Goal: Contribute content: Add original content to the website for others to see

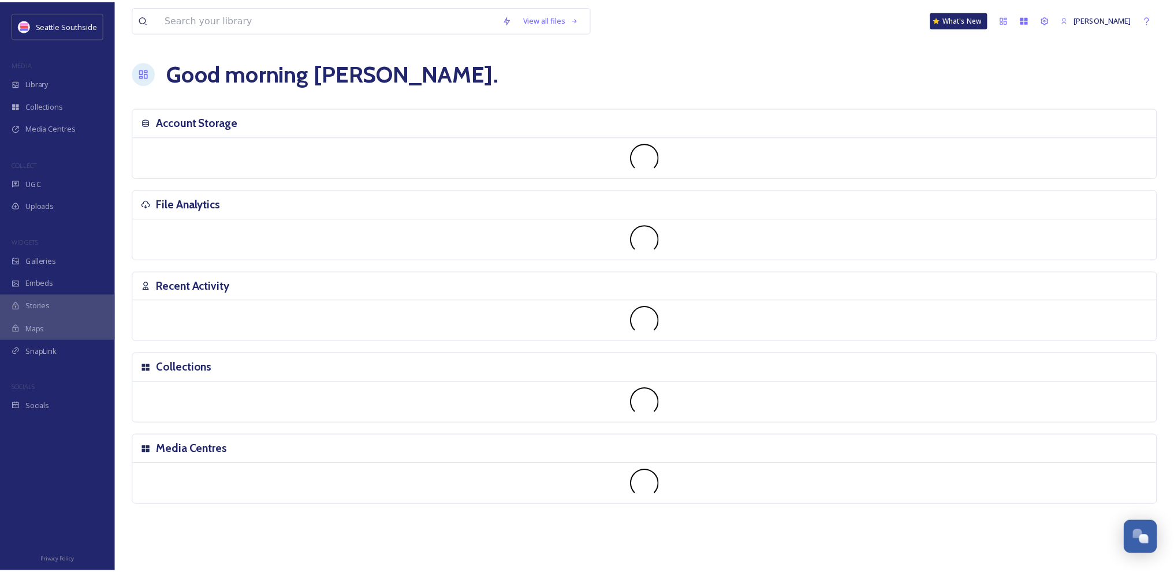
scroll to position [1656, 0]
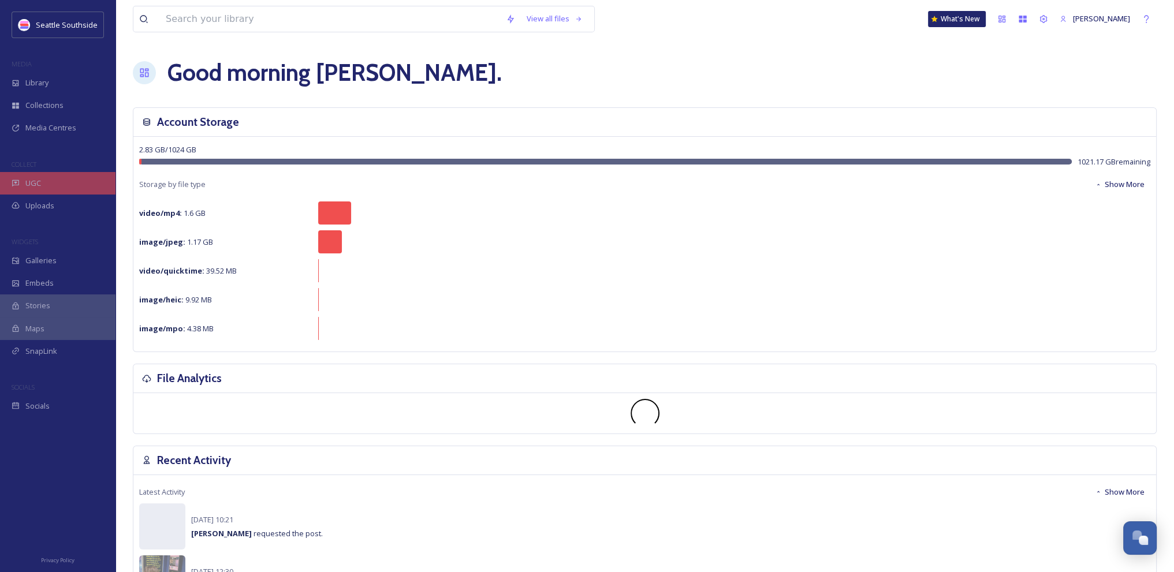
click at [38, 182] on span "UGC" at bounding box center [33, 183] width 16 height 11
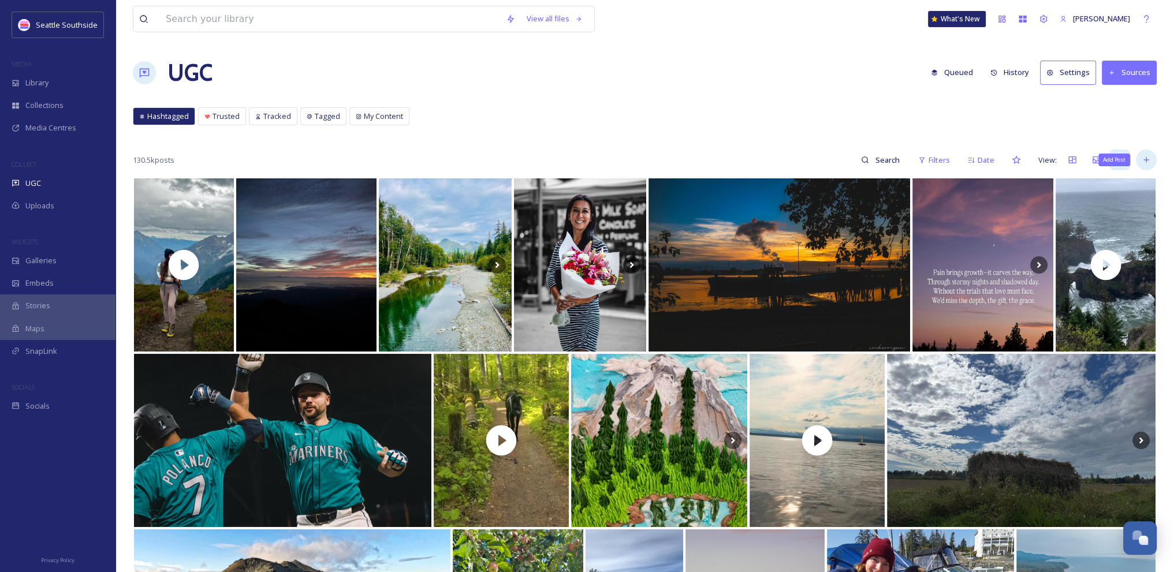
click at [1143, 156] on icon at bounding box center [1146, 159] width 9 height 9
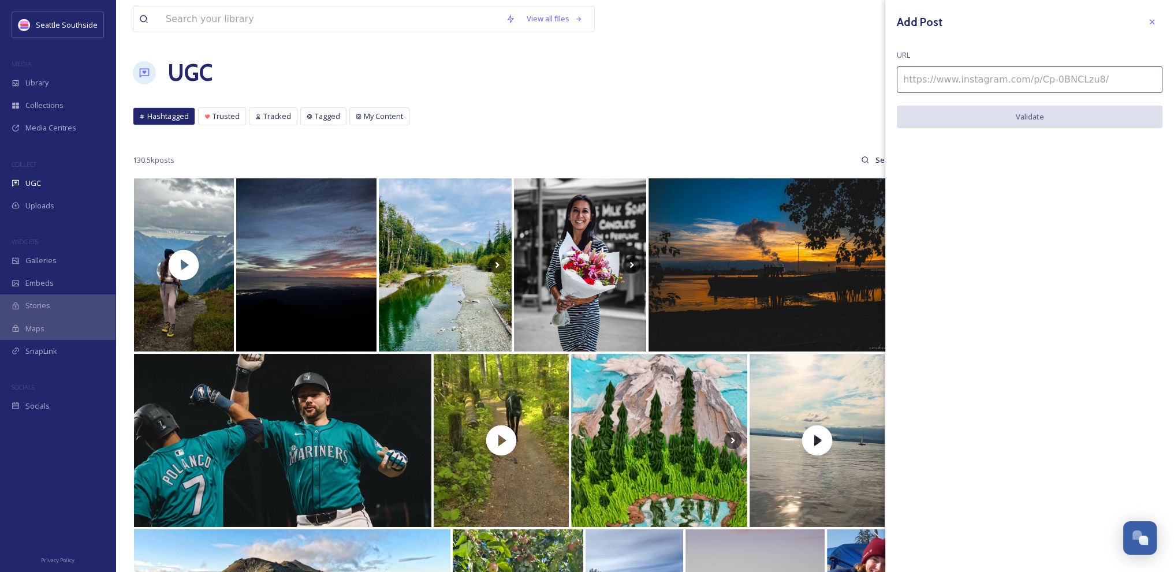
click at [1044, 76] on input at bounding box center [1030, 79] width 266 height 27
paste input "[URL][DOMAIN_NAME]"
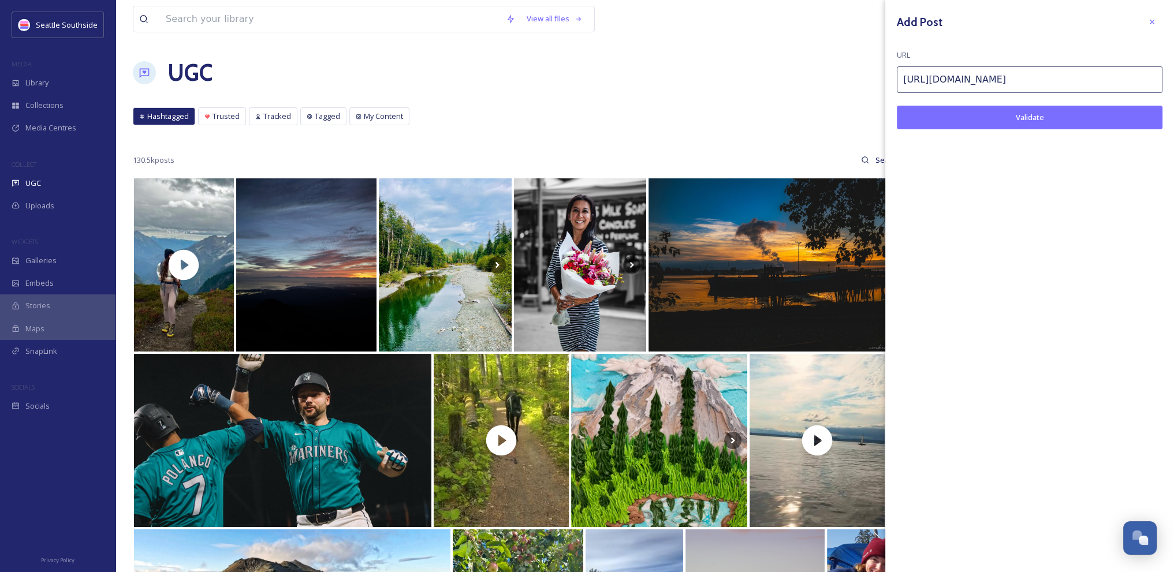
type input "[URL][DOMAIN_NAME]"
click at [1068, 113] on button "Validate" at bounding box center [1030, 118] width 266 height 24
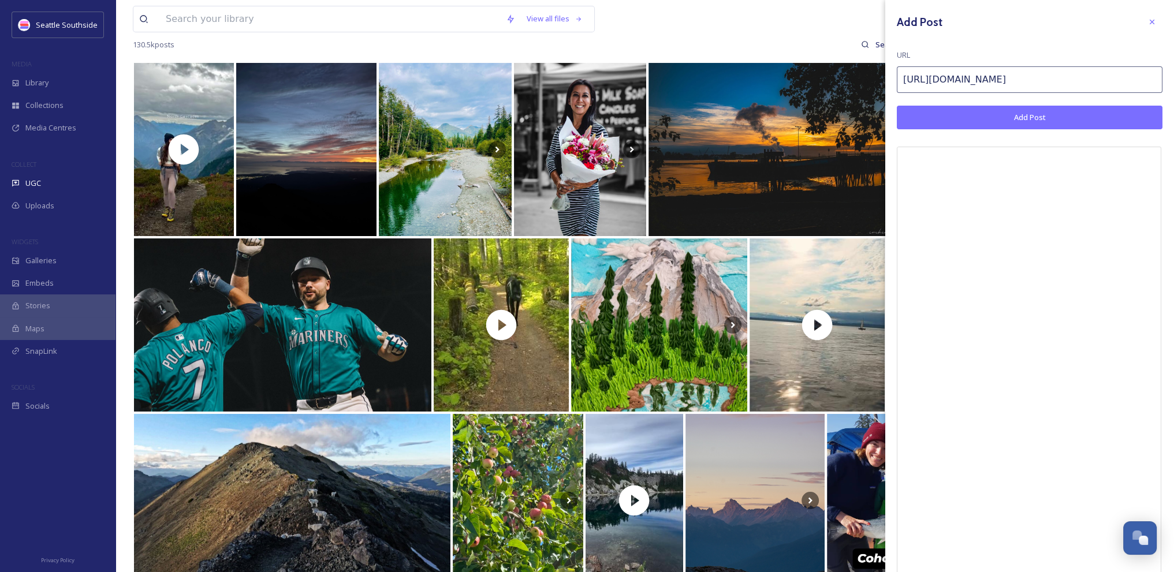
click at [1063, 117] on button "Add Post" at bounding box center [1030, 118] width 266 height 24
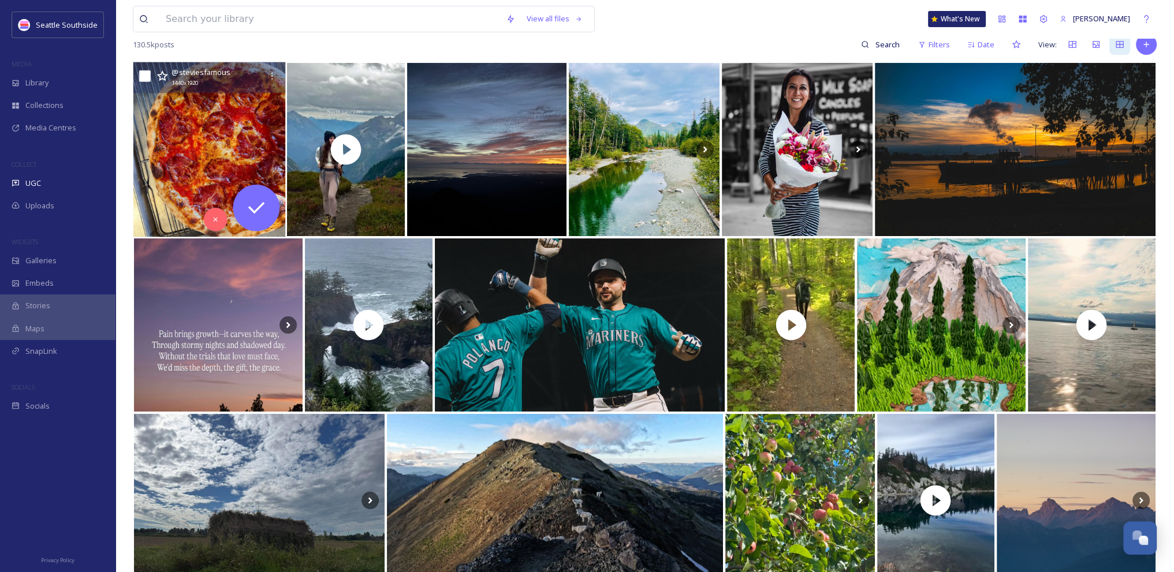
click at [230, 113] on img at bounding box center [209, 149] width 152 height 175
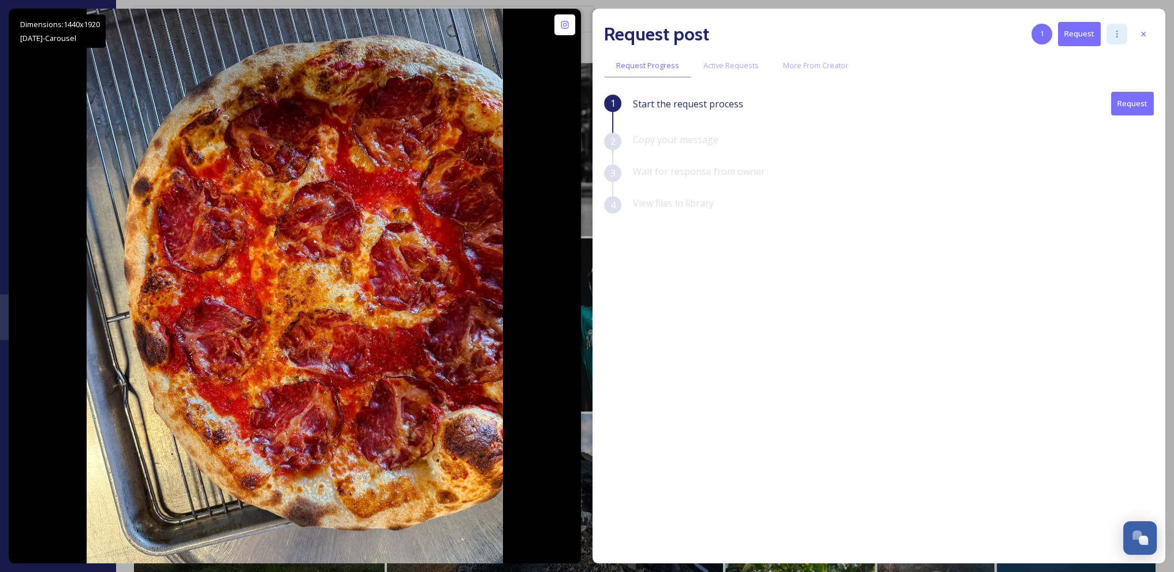
click at [1114, 34] on icon at bounding box center [1116, 33] width 9 height 9
click at [976, 31] on div "Request post 1 Request Add Posts To Queue Add To Tracked Blacklist Account Auth…" at bounding box center [879, 34] width 550 height 28
click at [1119, 33] on icon at bounding box center [1116, 33] width 9 height 9
click at [1148, 31] on div at bounding box center [1143, 34] width 21 height 21
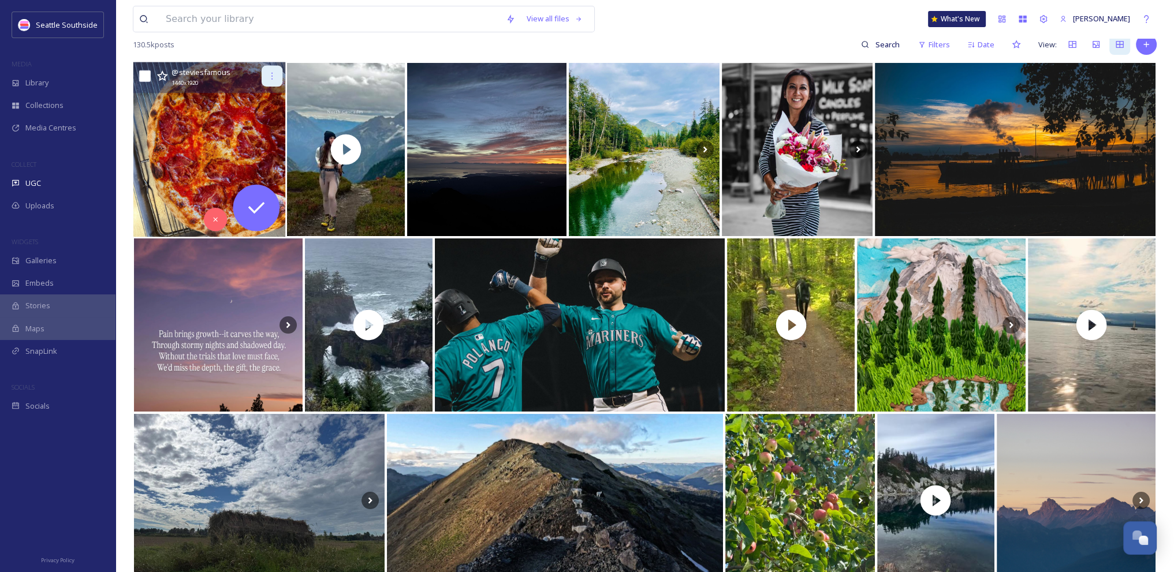
click at [270, 81] on div at bounding box center [272, 76] width 21 height 21
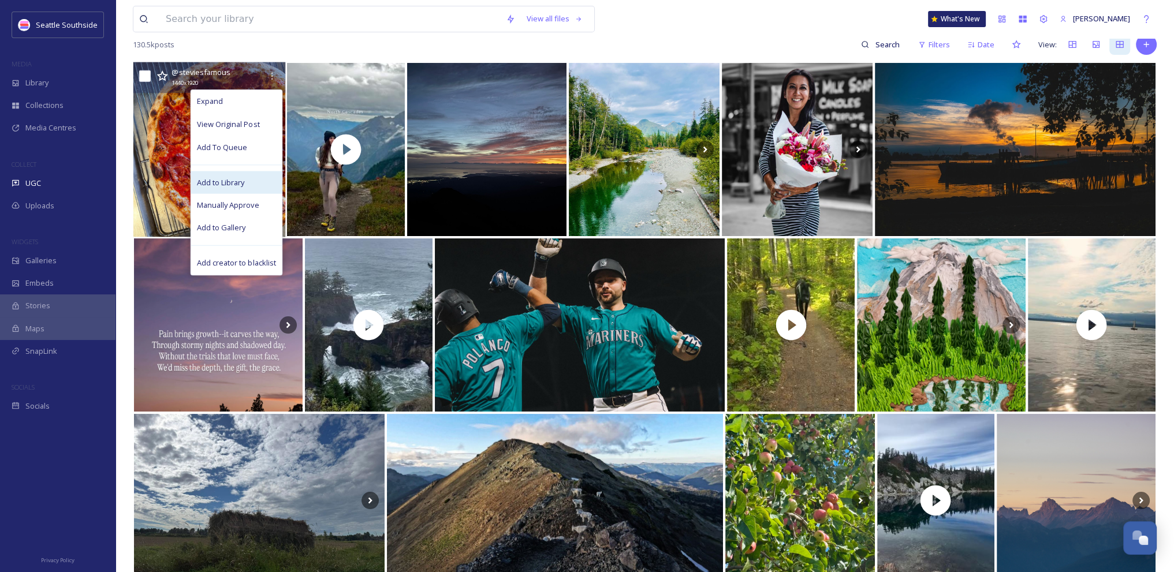
click at [221, 183] on span "Add to Library" at bounding box center [221, 182] width 48 height 11
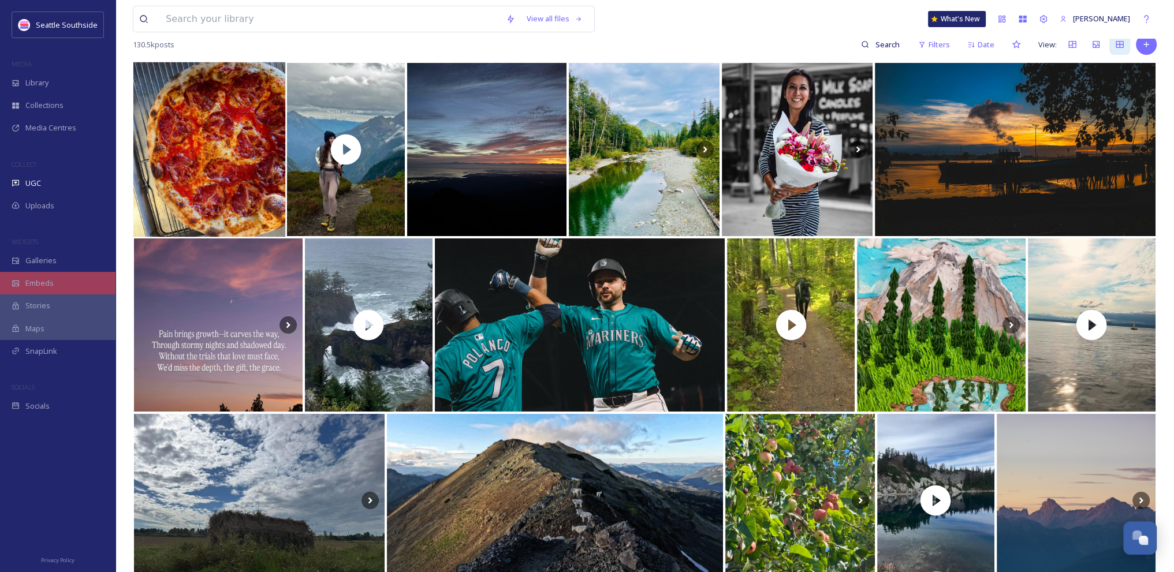
click at [43, 284] on span "Embeds" at bounding box center [39, 283] width 28 height 11
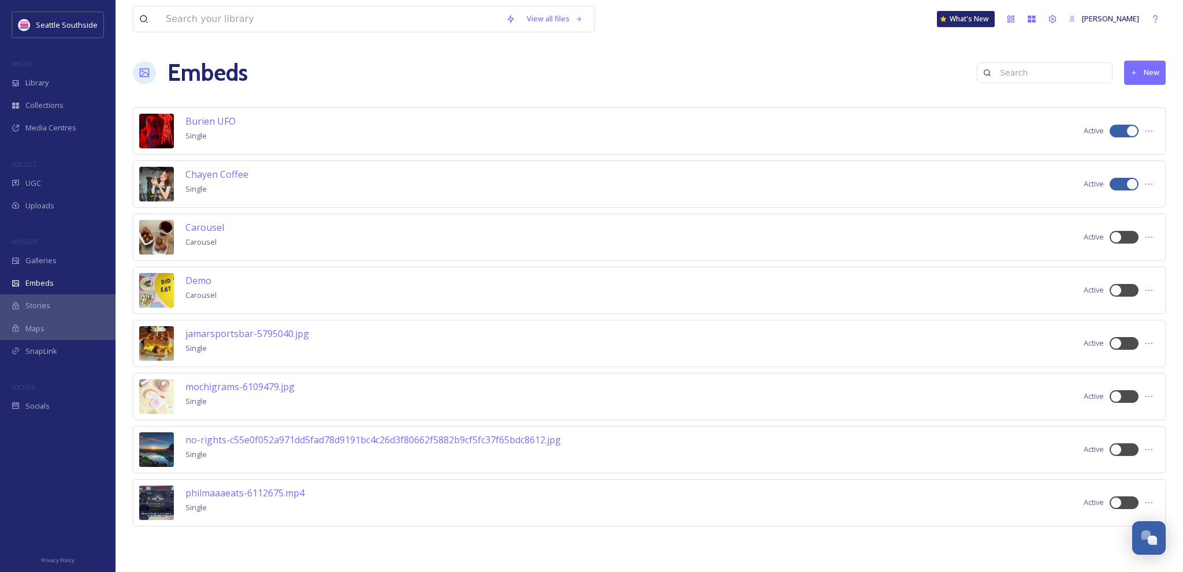
click at [1143, 74] on button "New" at bounding box center [1145, 73] width 42 height 24
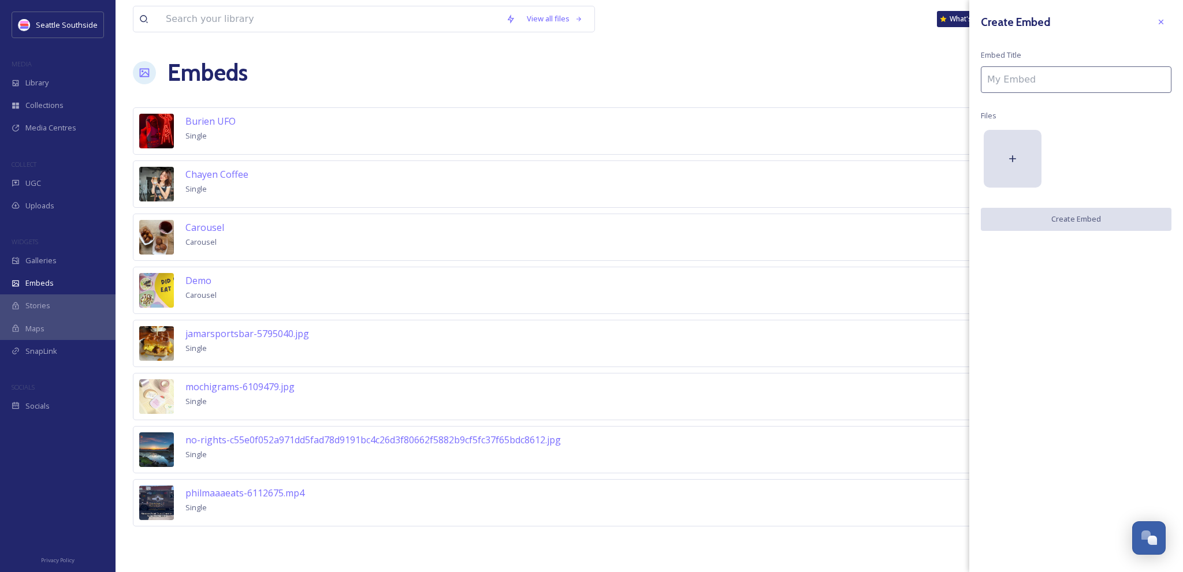
click at [1028, 79] on input at bounding box center [1076, 79] width 191 height 27
click at [1011, 162] on icon at bounding box center [1012, 159] width 12 height 12
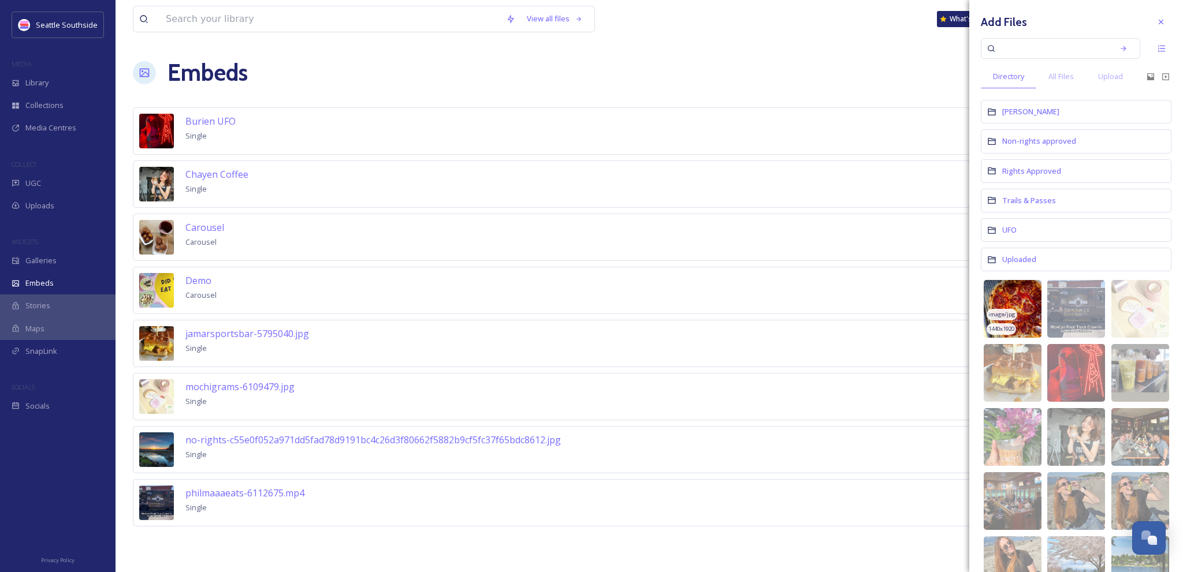
click at [1008, 304] on img at bounding box center [1012, 309] width 58 height 58
click at [1017, 297] on icon at bounding box center [1012, 309] width 24 height 24
click at [1016, 297] on img at bounding box center [1012, 309] width 58 height 58
click at [1061, 139] on span "Non-rights approved" at bounding box center [1039, 141] width 74 height 10
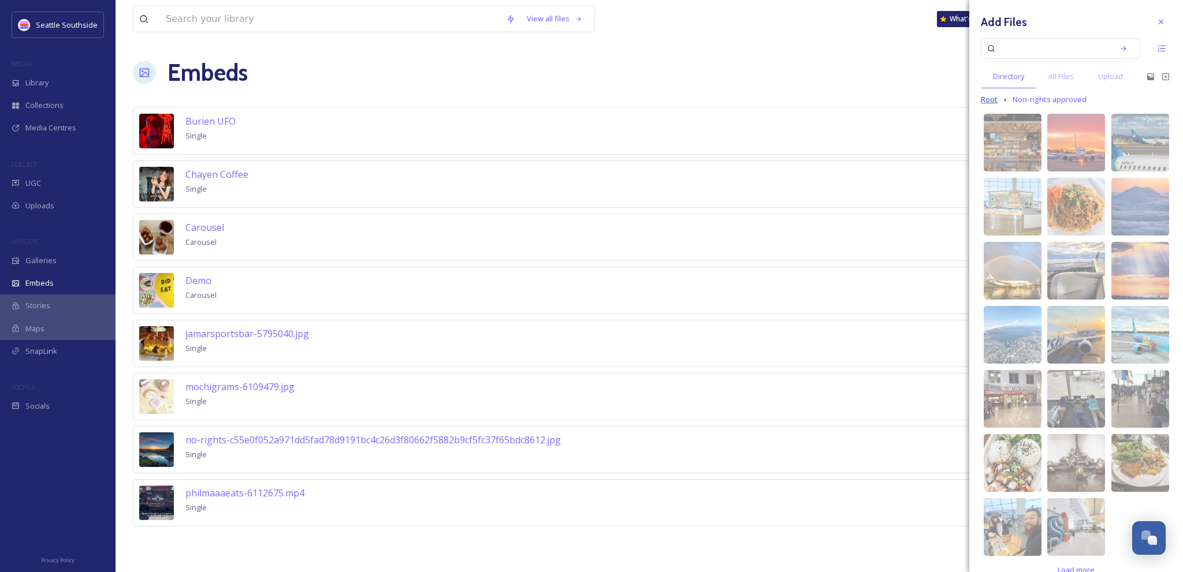
click at [991, 98] on span "Root" at bounding box center [989, 99] width 17 height 11
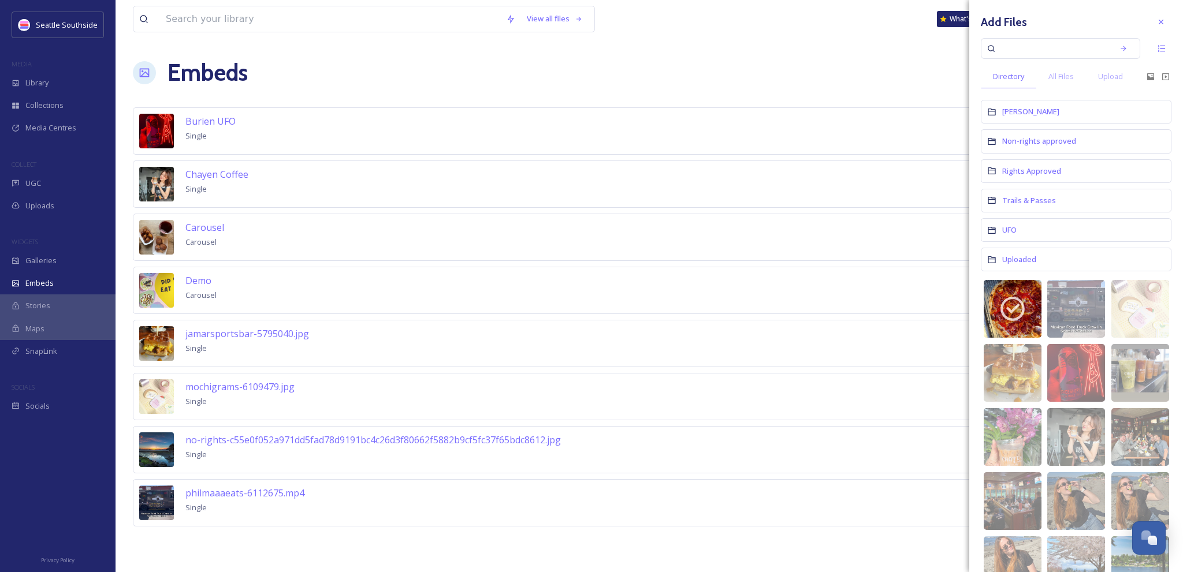
click at [994, 21] on h3 "Add Files" at bounding box center [1004, 22] width 46 height 17
click at [1147, 79] on icon at bounding box center [1150, 76] width 7 height 7
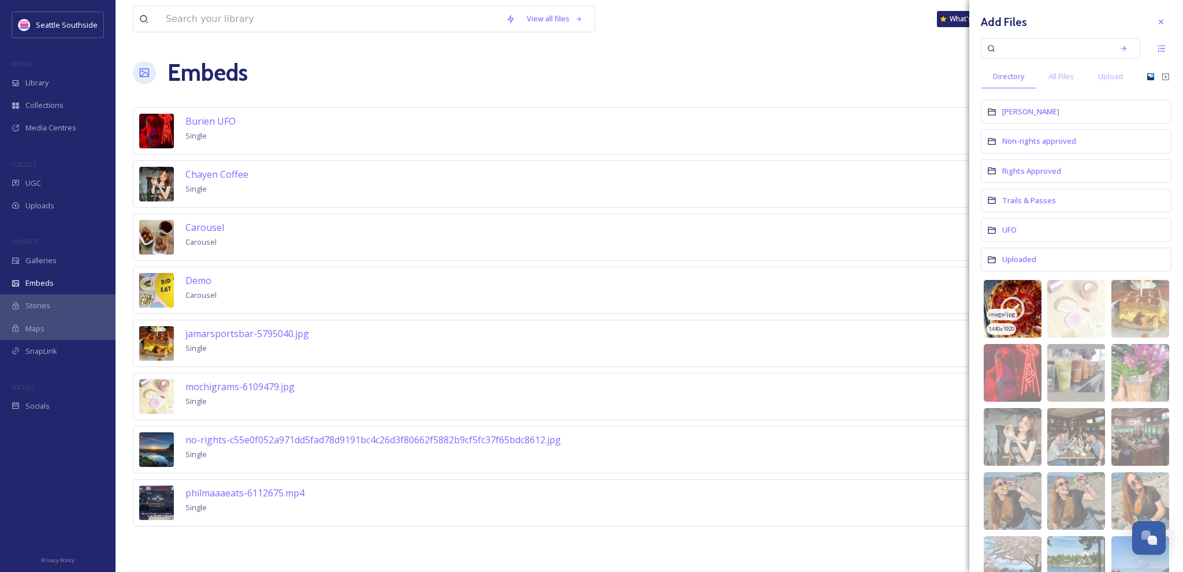
drag, startPoint x: 1013, startPoint y: 314, endPoint x: 1011, endPoint y: 321, distance: 7.7
click at [1011, 321] on div "image/jpg 1440 x 1920" at bounding box center [1012, 309] width 58 height 58
click at [1011, 323] on div "1440 x 1920" at bounding box center [1000, 329] width 29 height 12
click at [1157, 45] on icon at bounding box center [1161, 48] width 9 height 9
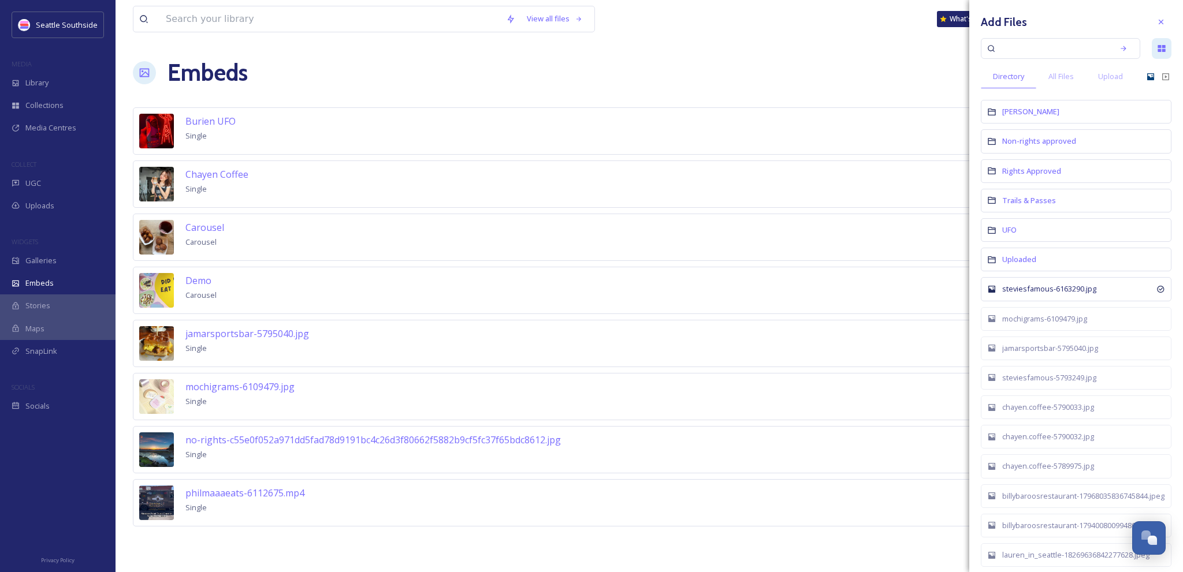
click at [1051, 46] on input at bounding box center [1052, 48] width 109 height 25
click at [1157, 49] on icon at bounding box center [1161, 48] width 9 height 9
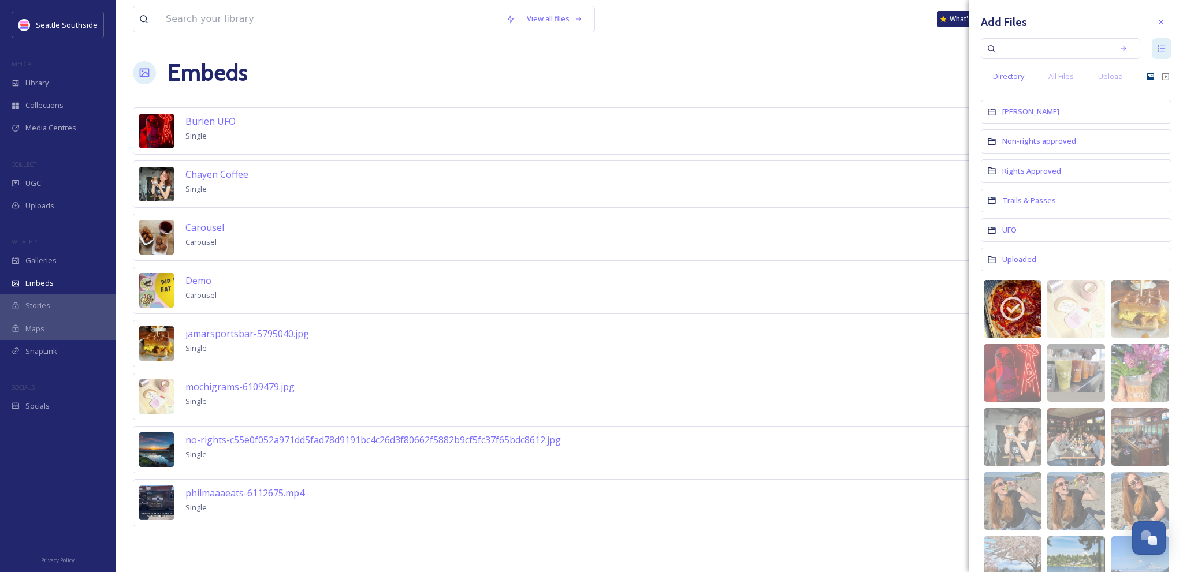
click at [1015, 27] on h3 "Add Files" at bounding box center [1004, 22] width 46 height 17
click at [40, 285] on span "Embeds" at bounding box center [39, 283] width 28 height 11
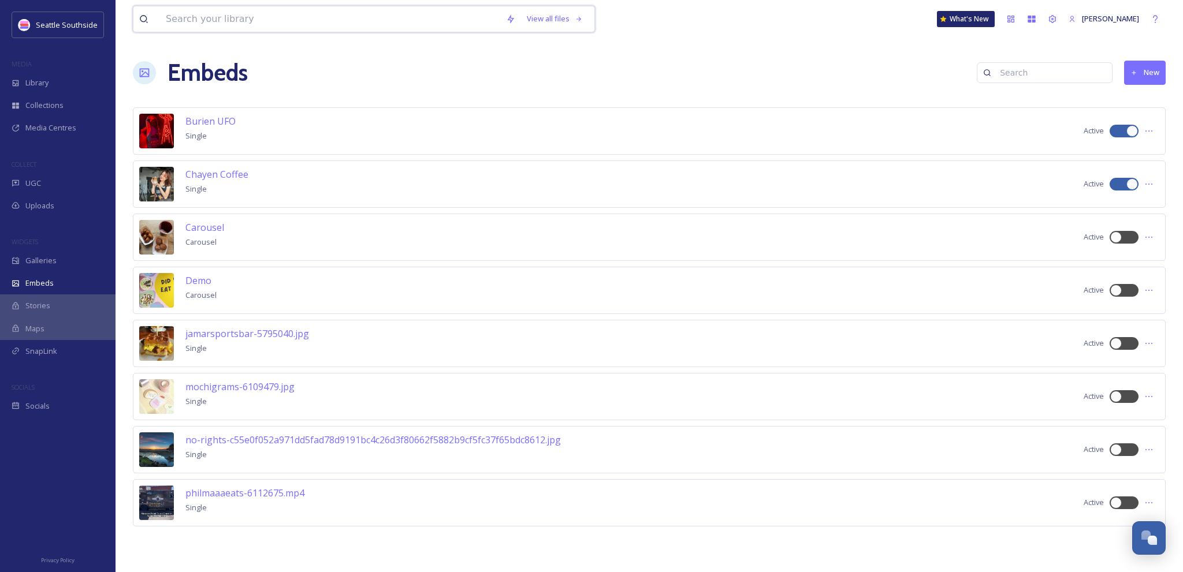
click at [346, 19] on input at bounding box center [330, 18] width 340 height 25
type input "pizza"
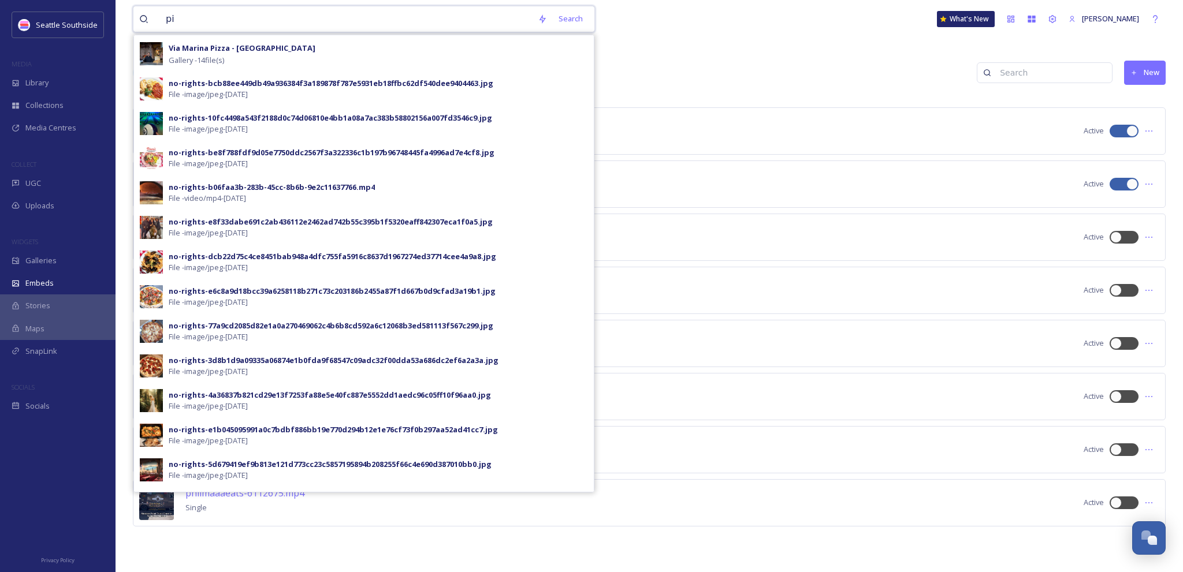
type input "p"
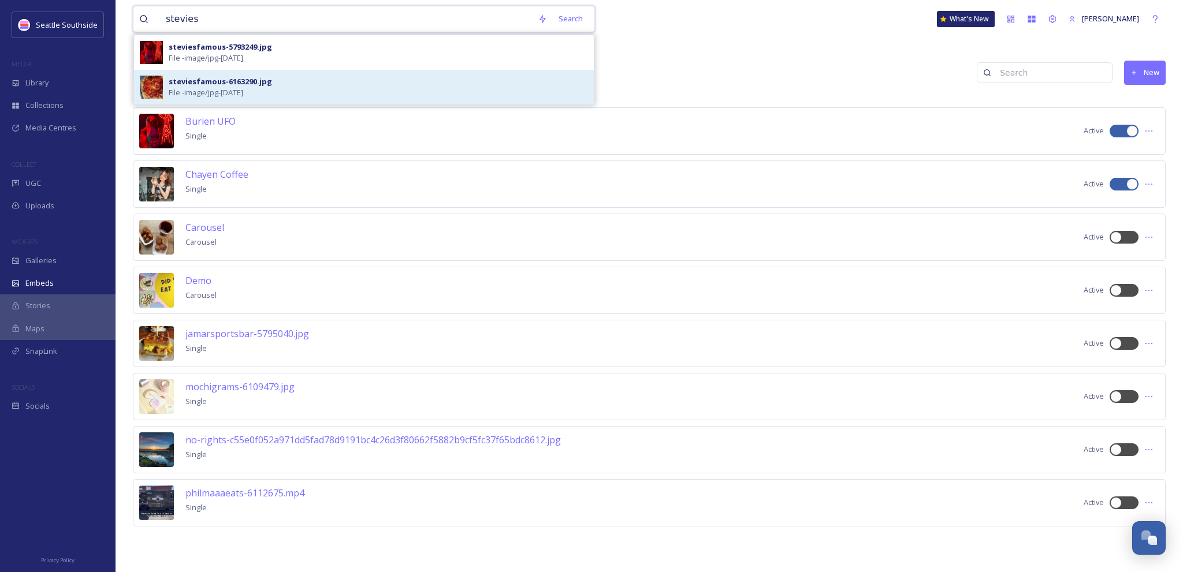
type input "stevies"
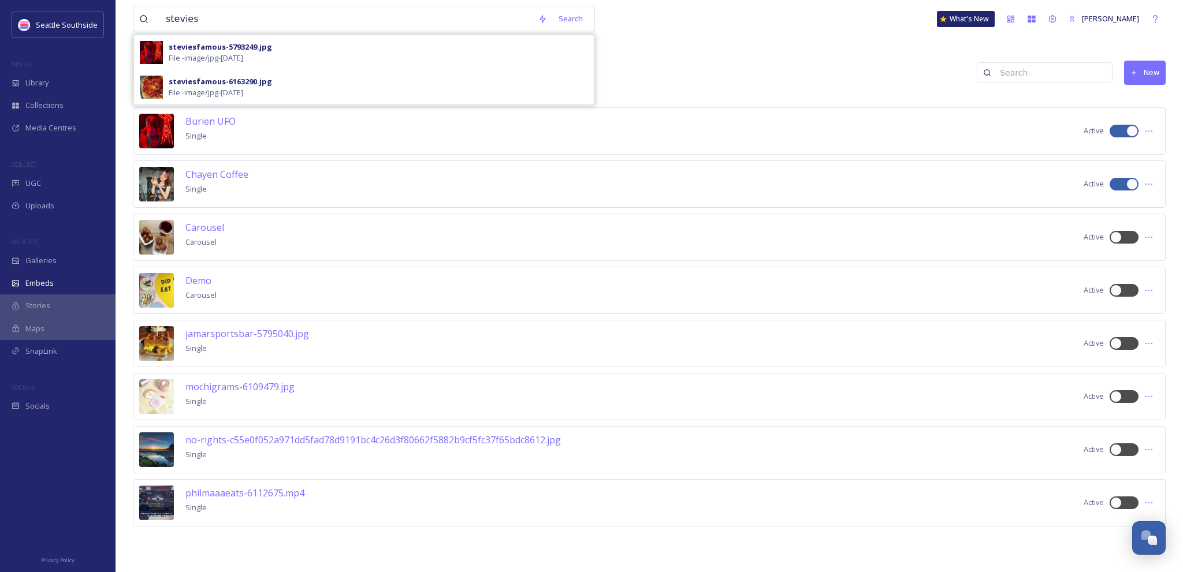
click at [213, 87] on span "File - image/jpg - [DATE]" at bounding box center [206, 92] width 74 height 11
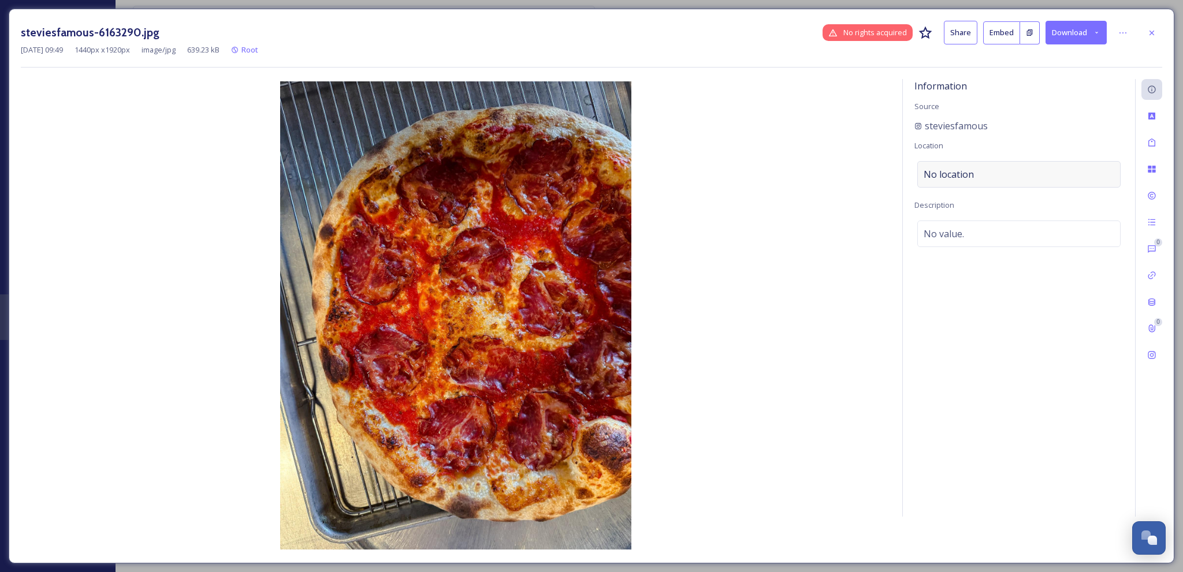
click at [970, 177] on span "No location" at bounding box center [948, 174] width 50 height 14
click at [970, 177] on input at bounding box center [1019, 174] width 202 height 25
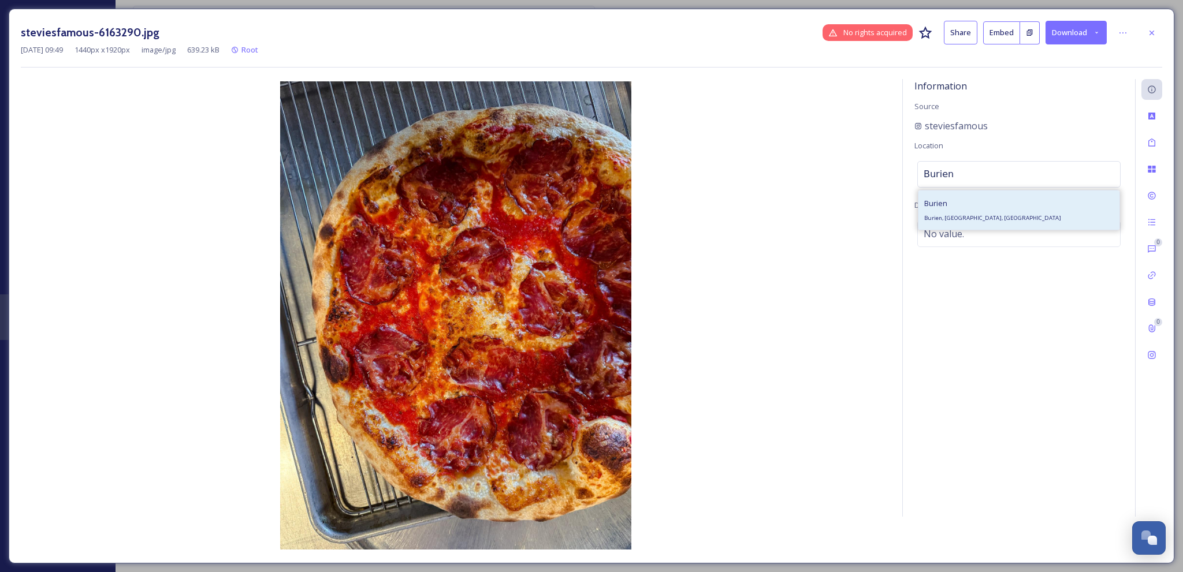
type input "Burien"
click at [972, 203] on div "Burien Burien, [GEOGRAPHIC_DATA], [GEOGRAPHIC_DATA]" at bounding box center [1018, 210] width 201 height 39
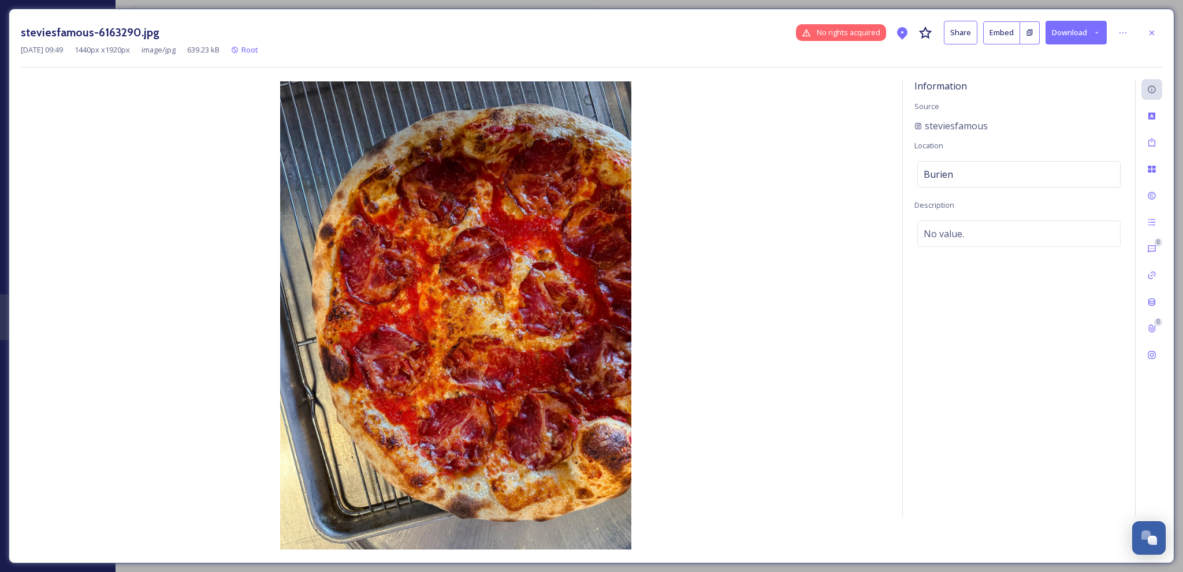
click at [1002, 32] on button "Embed" at bounding box center [1001, 32] width 37 height 23
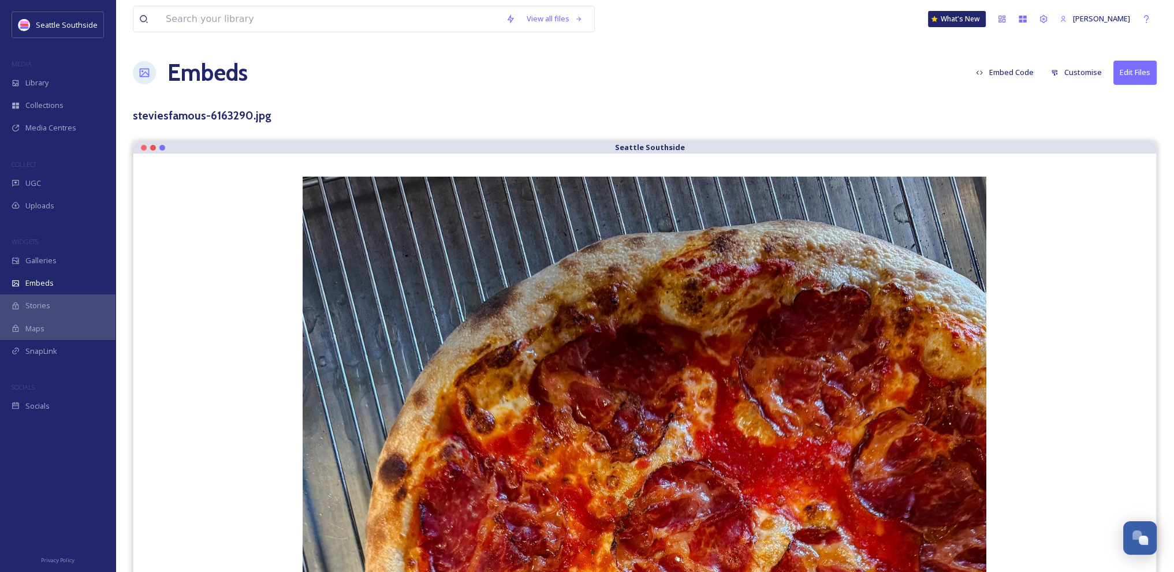
click at [1016, 78] on button "Embed Code" at bounding box center [1004, 72] width 69 height 23
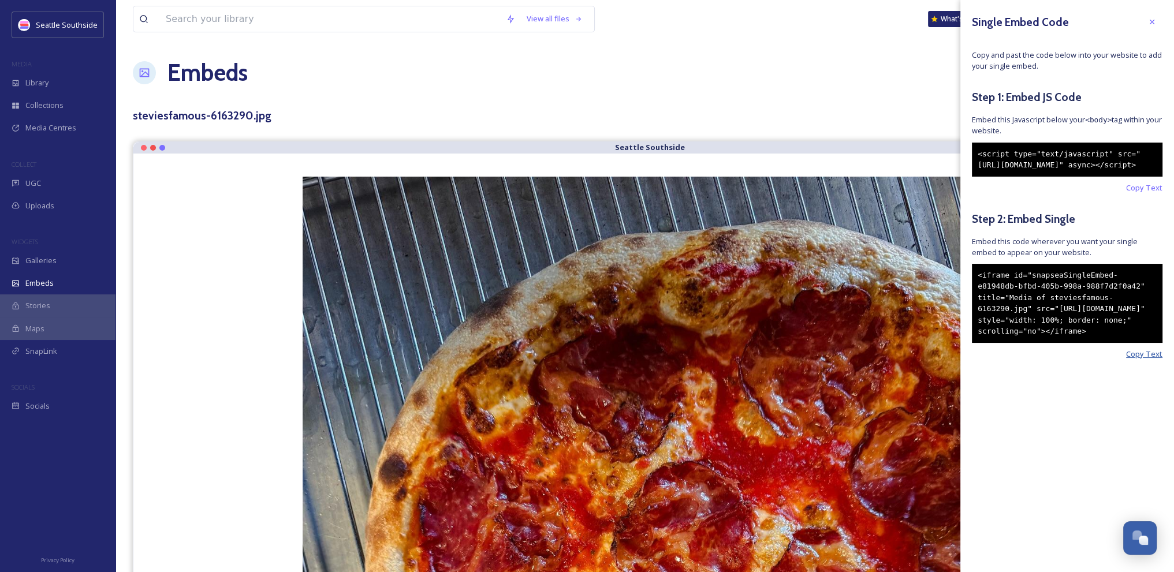
click at [1152, 360] on span "Copy Text" at bounding box center [1144, 354] width 36 height 11
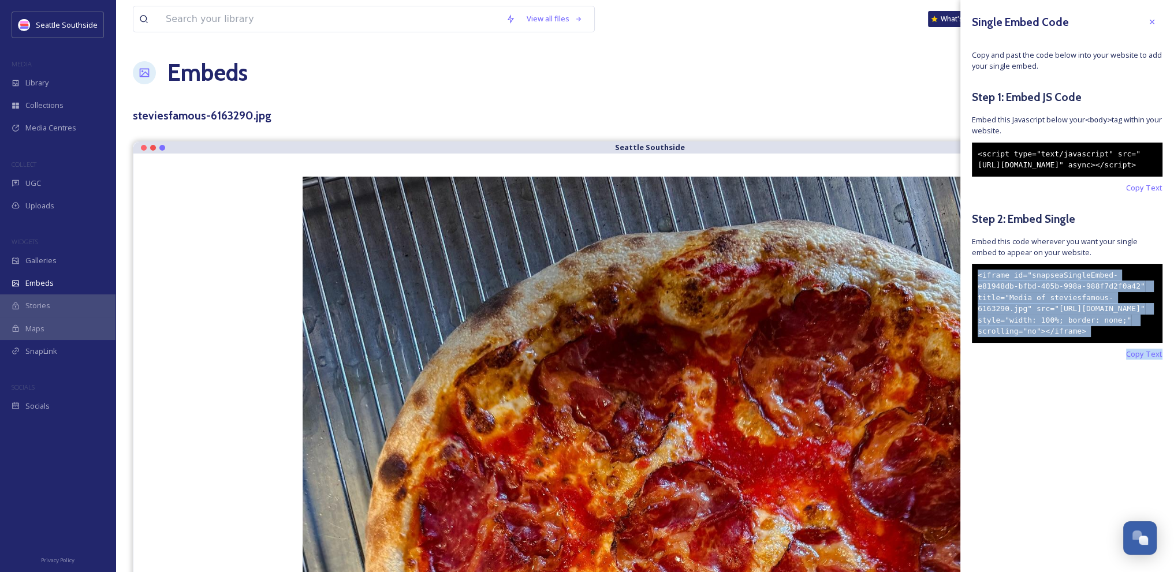
drag, startPoint x: 978, startPoint y: 297, endPoint x: 1162, endPoint y: 382, distance: 202.3
click at [1164, 382] on div "Single Embed Code Copy and past the code below into your website to add your si…" at bounding box center [1067, 203] width 214 height 406
click at [1150, 360] on span "Copy Text" at bounding box center [1144, 354] width 36 height 11
